Goal: Transaction & Acquisition: Purchase product/service

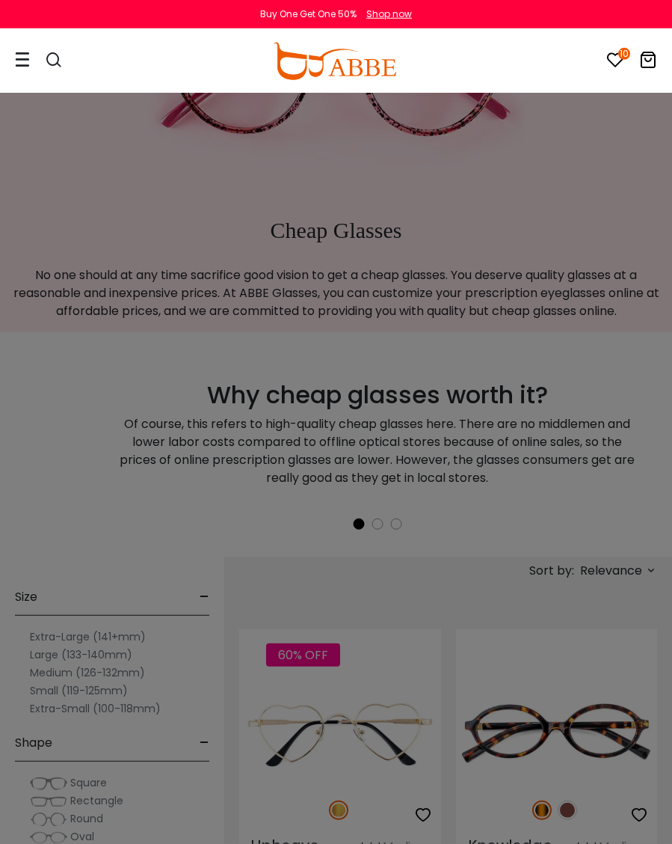
scroll to position [154, 0]
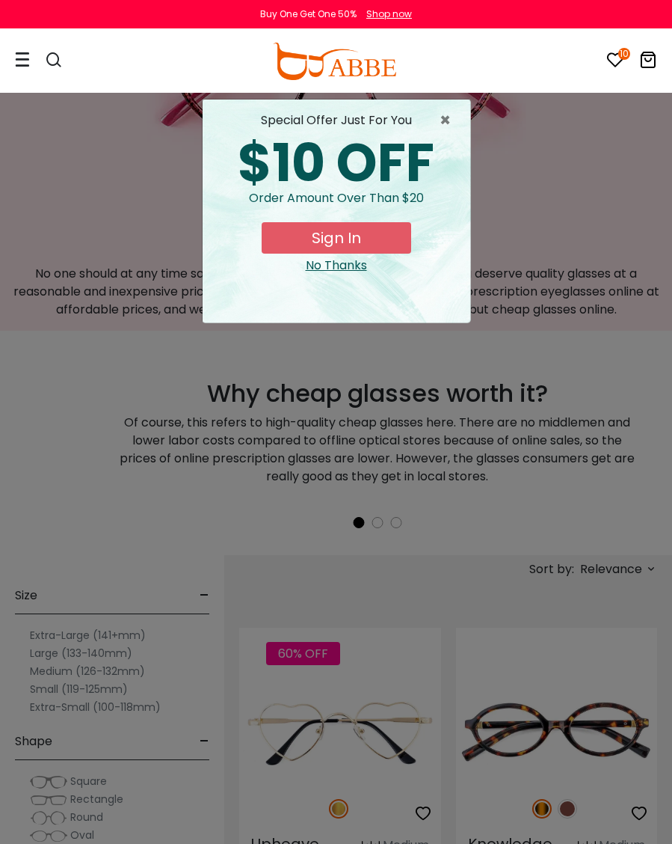
click at [443, 112] on span "×" at bounding box center [449, 120] width 19 height 18
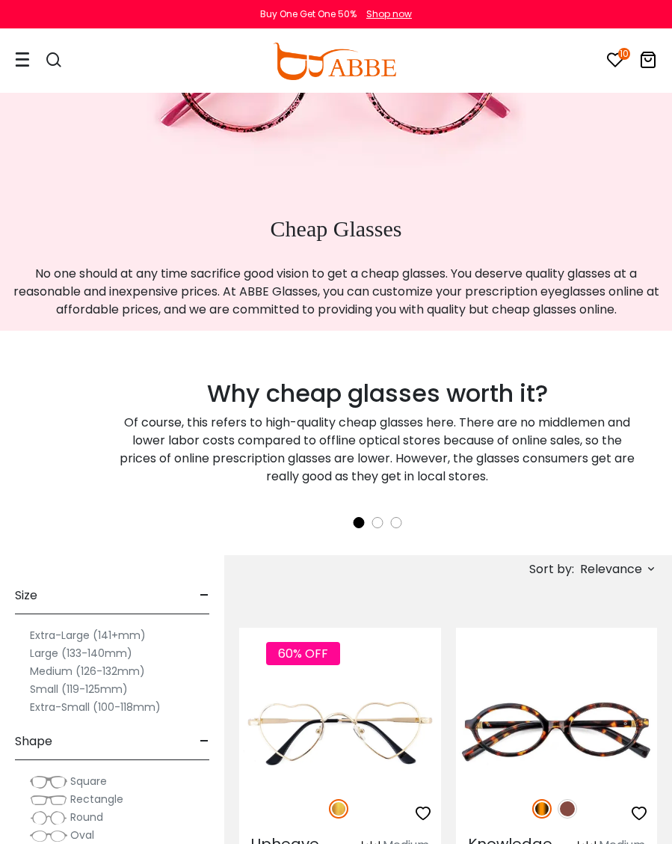
click at [624, 573] on icon at bounding box center [651, 568] width 12 height 12
click at [541, 671] on label "Prices Low To High" at bounding box center [595, 666] width 108 height 18
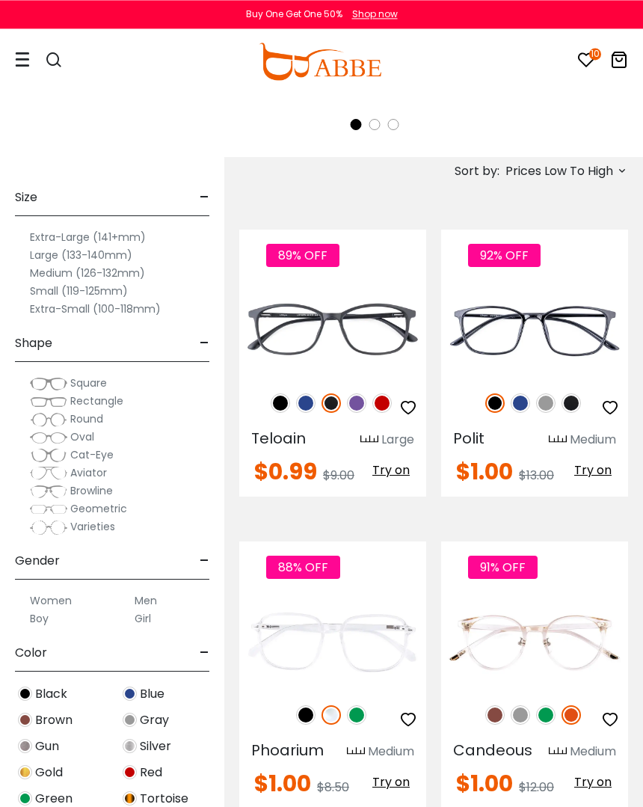
scroll to position [552, 0]
click at [526, 405] on img at bounding box center [520, 402] width 19 height 19
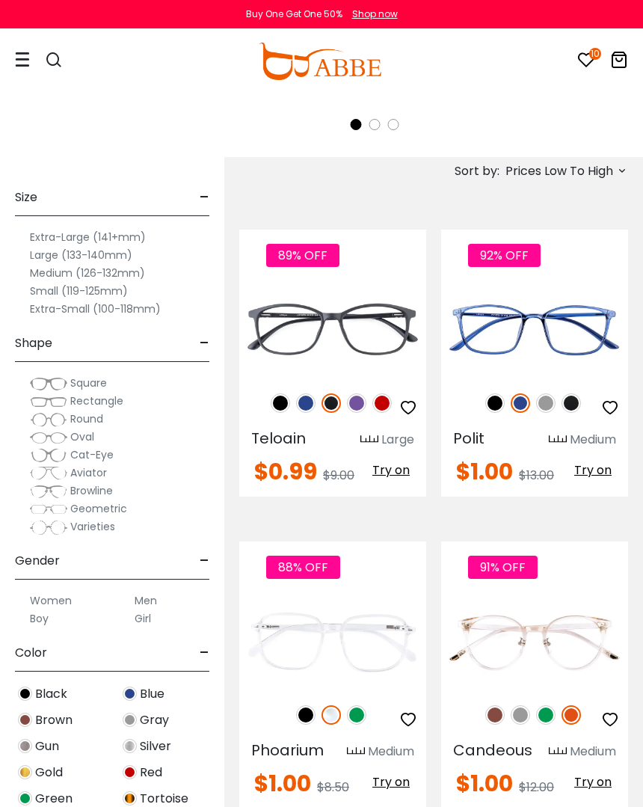
click at [550, 403] on img at bounding box center [545, 402] width 19 height 19
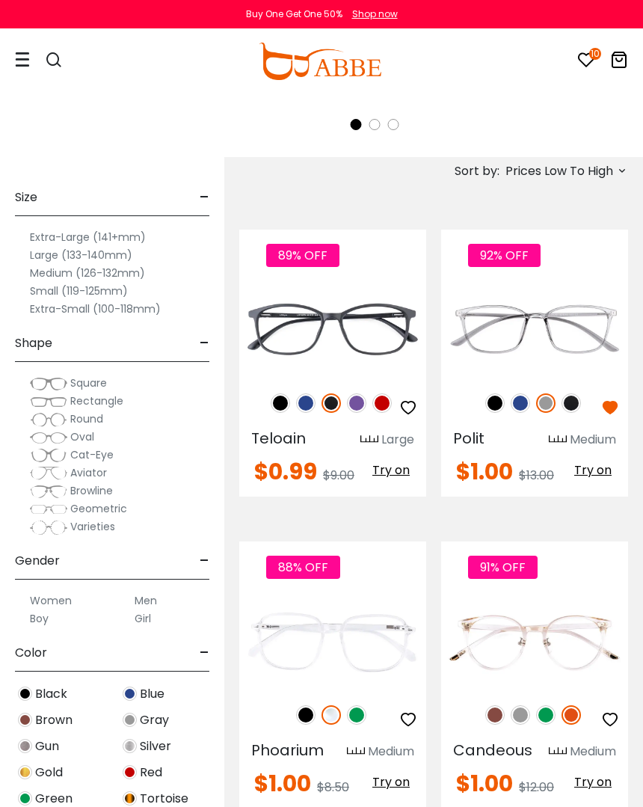
click at [579, 407] on img at bounding box center [571, 402] width 19 height 19
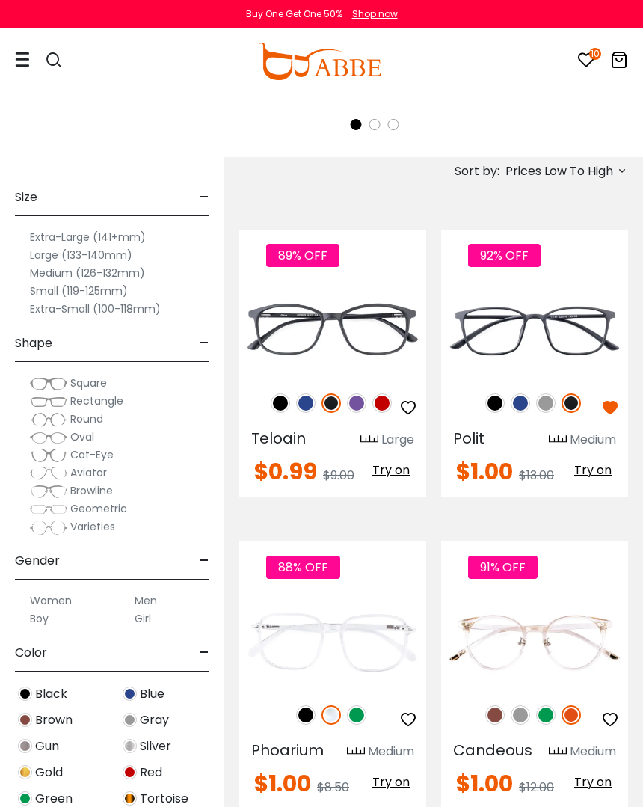
click at [522, 405] on img at bounding box center [520, 402] width 19 height 19
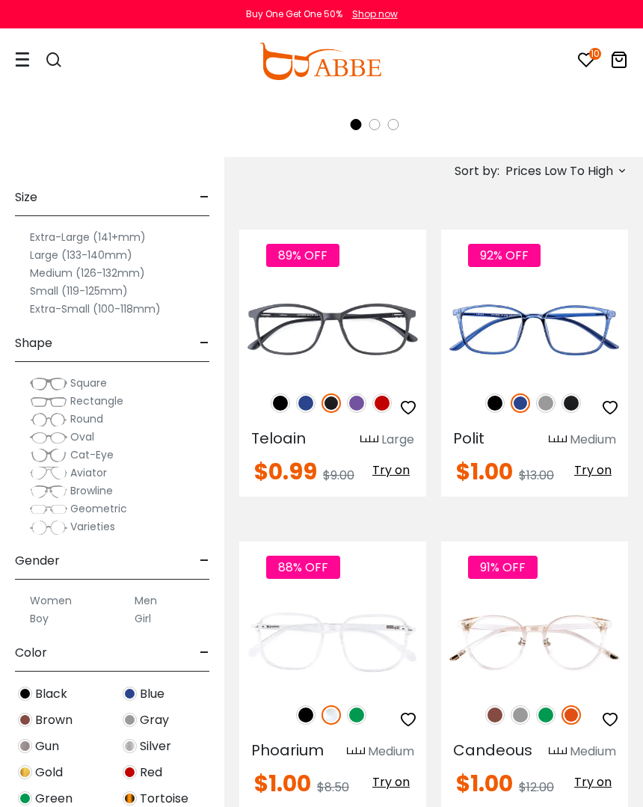
click at [0, 0] on img at bounding box center [0, 0] width 0 height 0
